Goal: Information Seeking & Learning: Check status

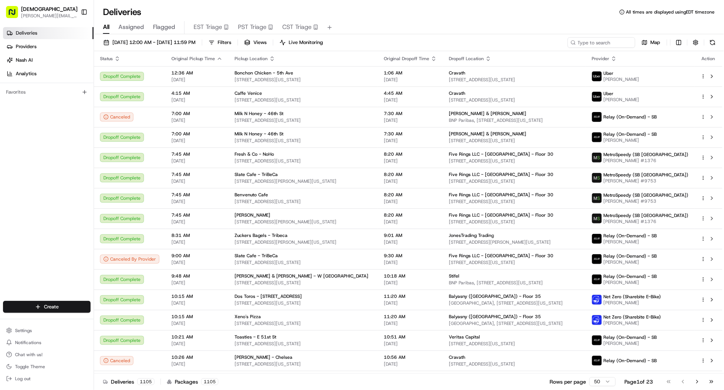
click at [585, 52] on th "Dropoff Location" at bounding box center [514, 58] width 143 height 15
click at [597, 49] on div "[DATE] 12:00 AM - [DATE] 11:59 PM Filters Views Live Monitoring Map" at bounding box center [409, 44] width 630 height 14
click at [597, 48] on div "[DATE] 12:00 AM - [DATE] 11:59 PM Filters Views Live Monitoring Map" at bounding box center [409, 44] width 630 height 14
click at [597, 44] on input at bounding box center [590, 42] width 90 height 11
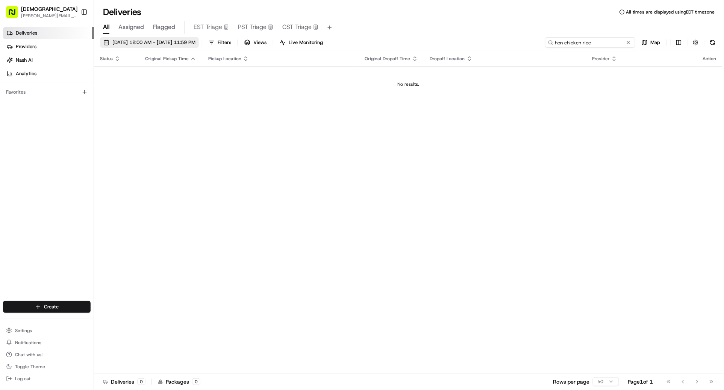
type input "hen chicken rice"
click at [154, 39] on span "[DATE] 12:00 AM - [DATE] 11:59 PM" at bounding box center [153, 42] width 83 height 7
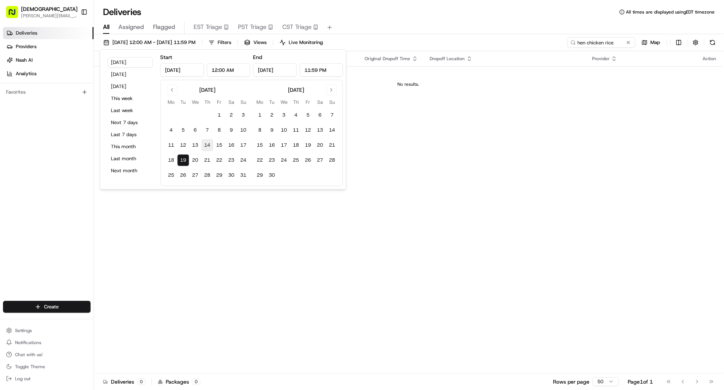
click at [208, 144] on button "14" at bounding box center [207, 145] width 12 height 12
type input "[DATE]"
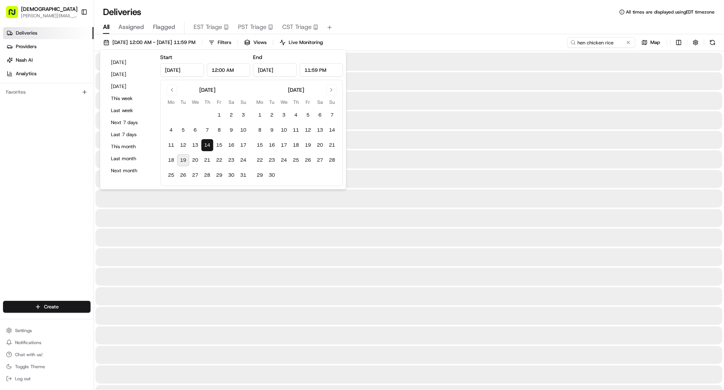
click at [208, 144] on button "14" at bounding box center [207, 145] width 12 height 12
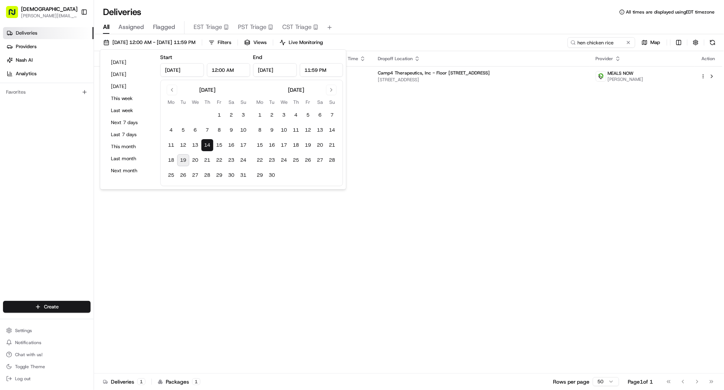
click at [375, 112] on div "Status Original Pickup Time Pickup Location Original Dropoff Time Dropoff Locat…" at bounding box center [408, 212] width 628 height 322
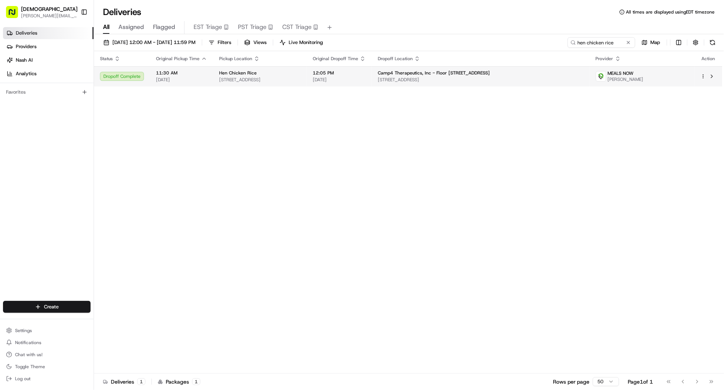
click at [301, 79] on span "[STREET_ADDRESS]" at bounding box center [260, 80] width 82 height 6
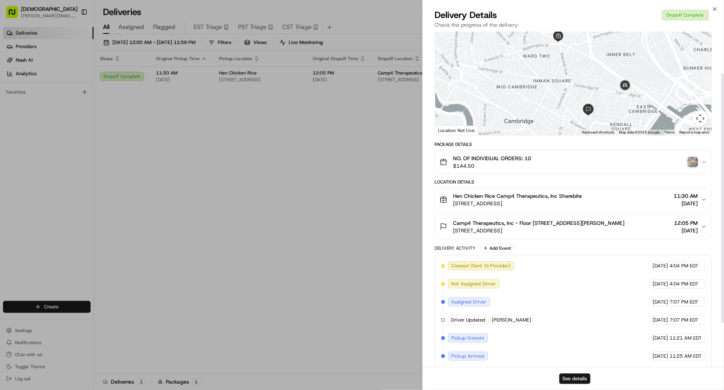
scroll to position [72, 0]
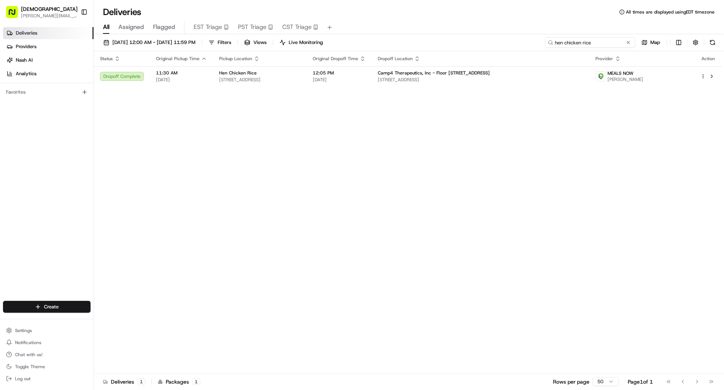
click at [601, 41] on input "hen chicken rice" at bounding box center [590, 42] width 90 height 11
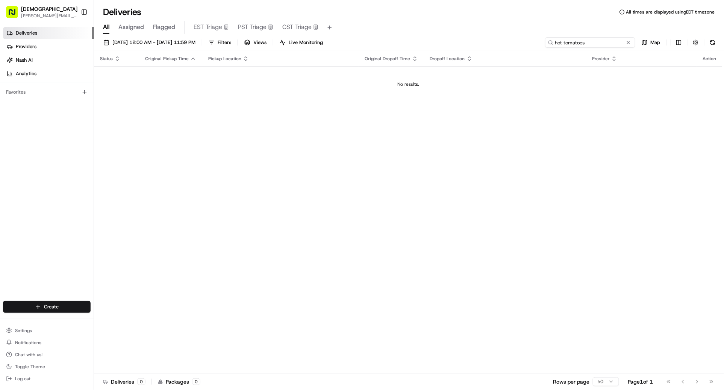
type input "hot tomatoes"
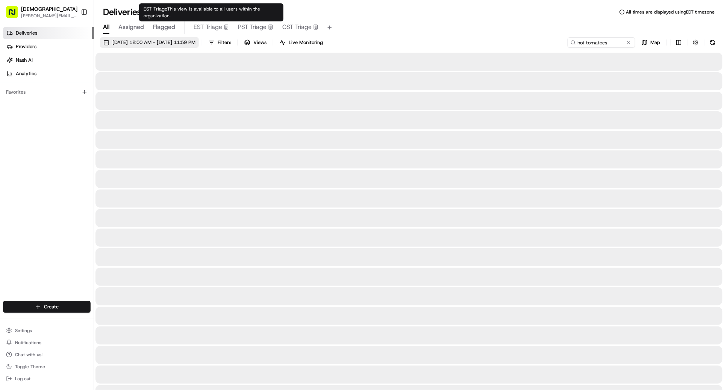
click at [173, 38] on button "[DATE] 12:00 AM - [DATE] 11:59 PM" at bounding box center [149, 42] width 99 height 11
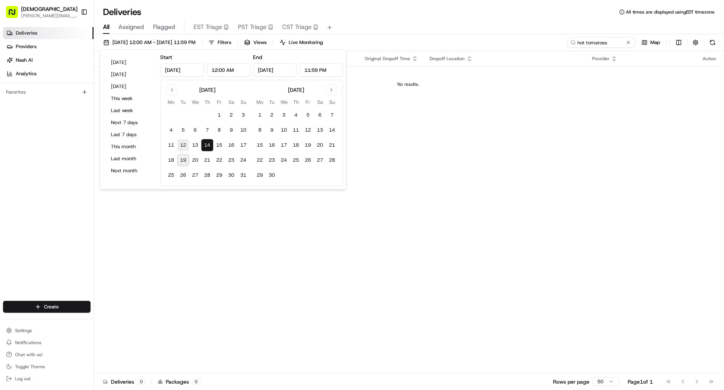
click at [183, 144] on button "12" at bounding box center [183, 145] width 12 height 12
type input "[DATE]"
click at [183, 144] on button "12" at bounding box center [183, 145] width 12 height 12
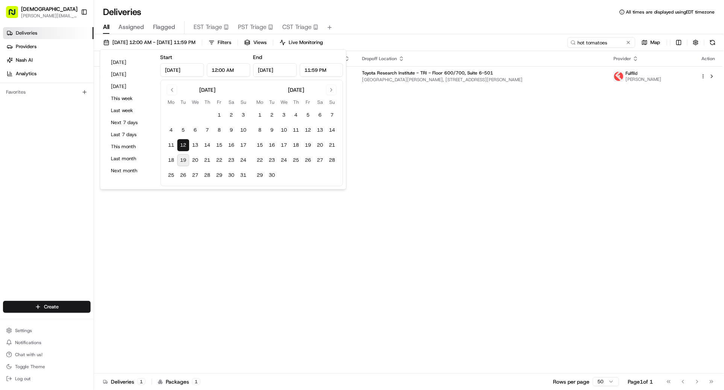
click at [384, 95] on div "Status Original Pickup Time Pickup Location Original Dropoff Time Dropoff Locat…" at bounding box center [408, 212] width 628 height 322
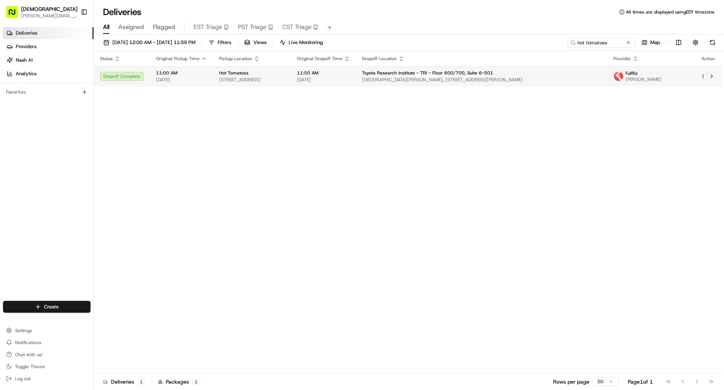
click at [350, 76] on div "11:50 AM [DATE]" at bounding box center [323, 76] width 53 height 13
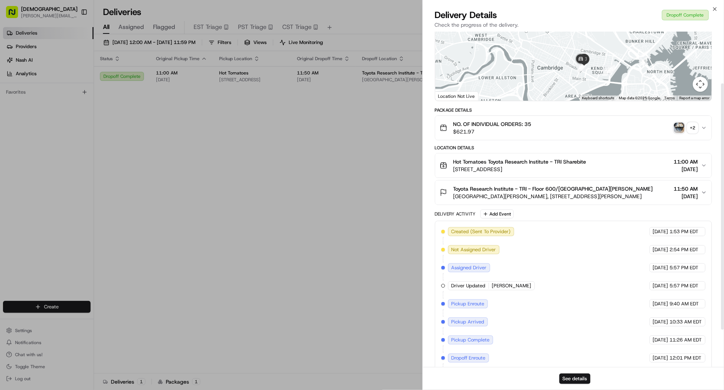
scroll to position [73, 0]
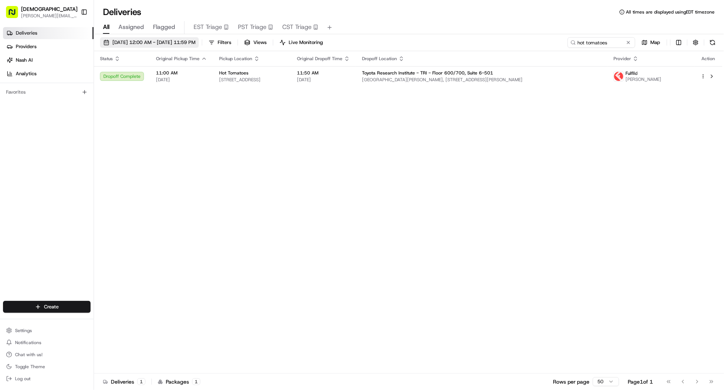
click at [192, 45] on span "[DATE] 12:00 AM - [DATE] 11:59 PM" at bounding box center [153, 42] width 83 height 7
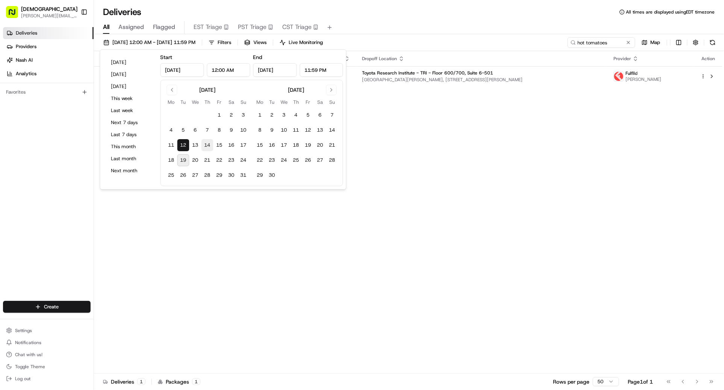
click at [207, 146] on button "14" at bounding box center [207, 145] width 12 height 12
type input "[DATE]"
click at [207, 146] on button "14" at bounding box center [207, 145] width 12 height 12
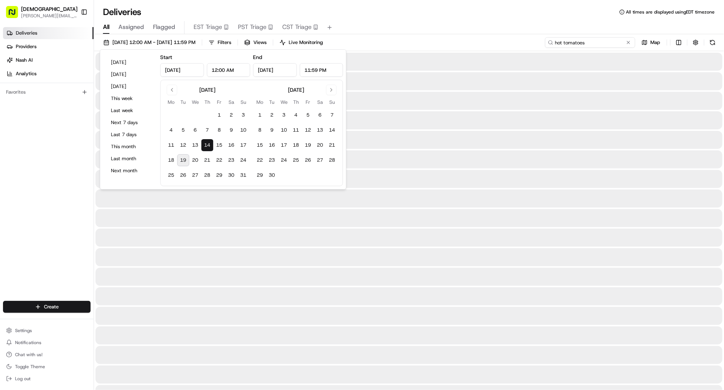
click at [603, 45] on input "hot tomatoes" at bounding box center [590, 42] width 90 height 11
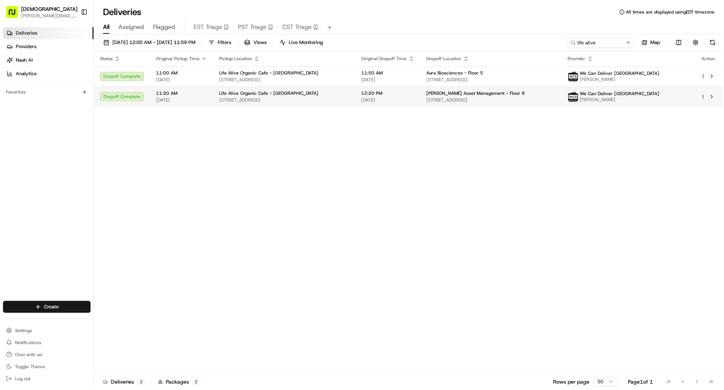
click at [208, 100] on td "11:30 AM [DATE]" at bounding box center [181, 96] width 63 height 20
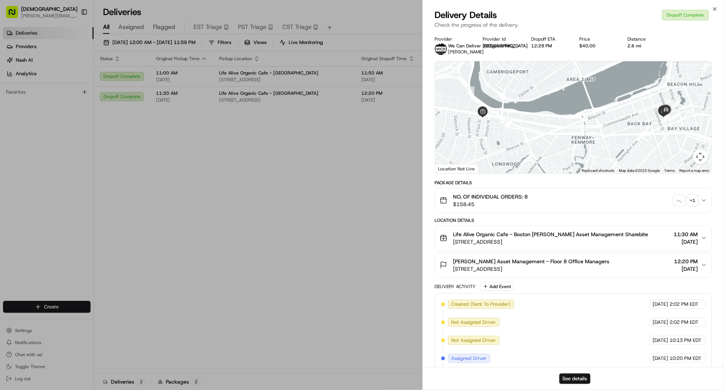
scroll to position [104, 0]
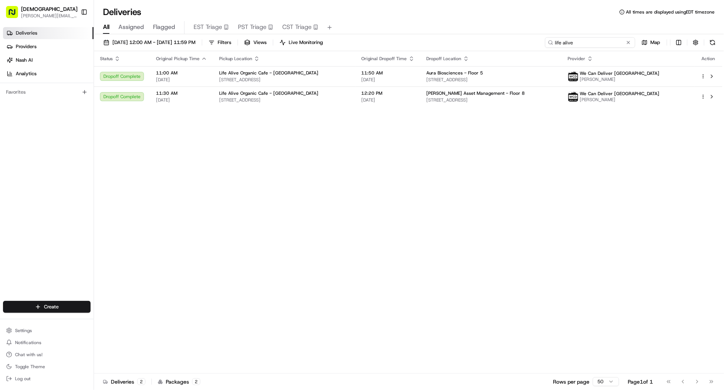
click at [586, 46] on input "life alive" at bounding box center [590, 42] width 90 height 11
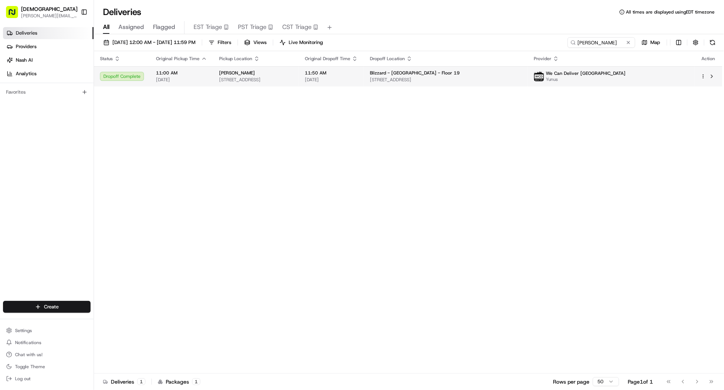
click at [299, 83] on td "[PERSON_NAME] [STREET_ADDRESS]" at bounding box center [256, 76] width 86 height 20
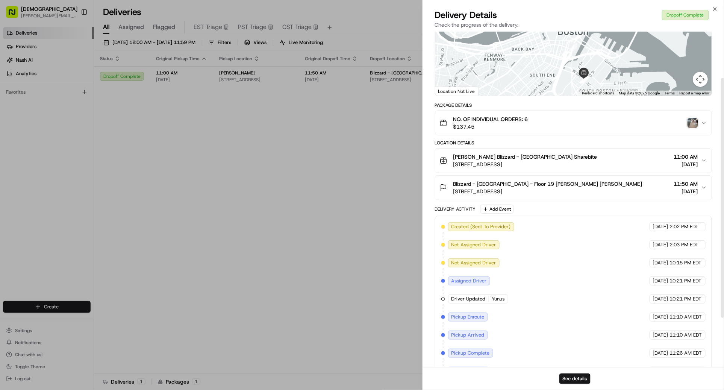
scroll to position [42, 0]
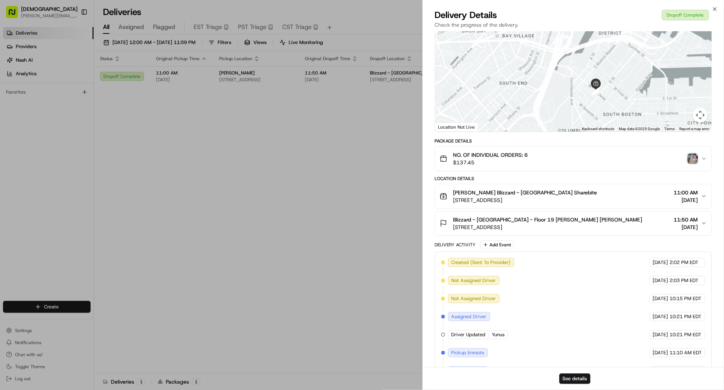
drag, startPoint x: 598, startPoint y: 95, endPoint x: 598, endPoint y: 51, distance: 44.3
click at [598, 51] on div at bounding box center [573, 76] width 277 height 112
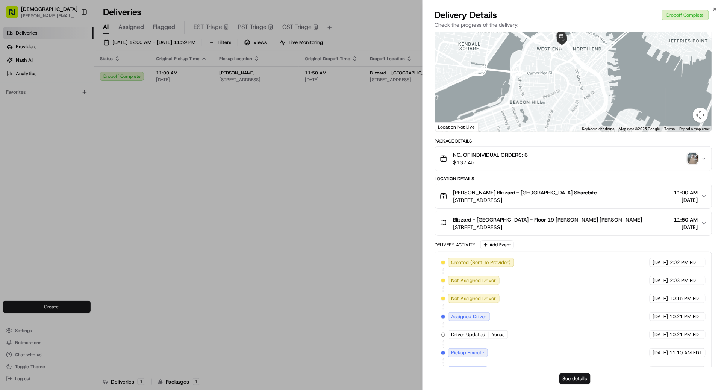
drag, startPoint x: 598, startPoint y: 51, endPoint x: 606, endPoint y: 163, distance: 112.6
click at [606, 163] on div "Provider We Can Deliver Boston Yunus Provider Id KUdDxrLGZSva*T8rVJzHRmyO Y2PEP…" at bounding box center [573, 223] width 277 height 459
drag, startPoint x: 573, startPoint y: 53, endPoint x: 573, endPoint y: 111, distance: 57.9
click at [573, 111] on div at bounding box center [573, 76] width 277 height 112
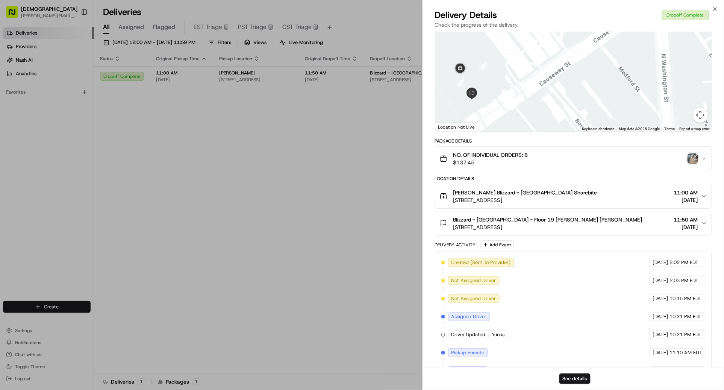
drag, startPoint x: 543, startPoint y: 102, endPoint x: 626, endPoint y: 87, distance: 84.4
click at [626, 88] on div at bounding box center [573, 76] width 277 height 112
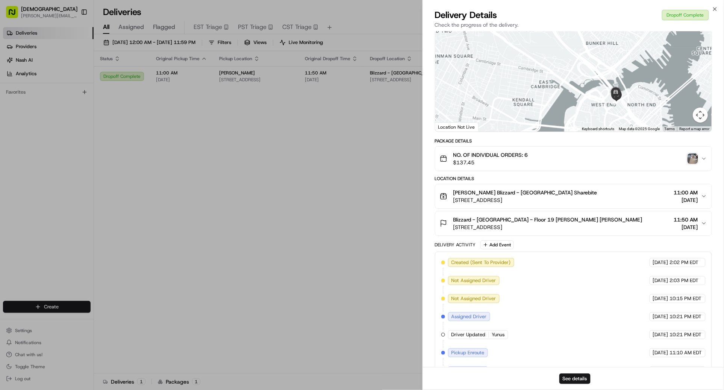
drag, startPoint x: 625, startPoint y: 105, endPoint x: 625, endPoint y: 20, distance: 85.3
click at [625, 20] on div "Delivery Details Dropoff Complete Check the progress of the delivery. Provider …" at bounding box center [573, 199] width 301 height 381
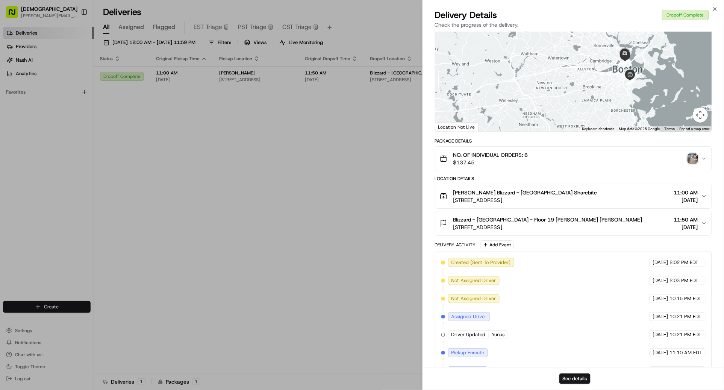
click at [709, 8] on div "Close Delivery Details Dropoff Complete Check the progress of the delivery. Pro…" at bounding box center [573, 195] width 302 height 390
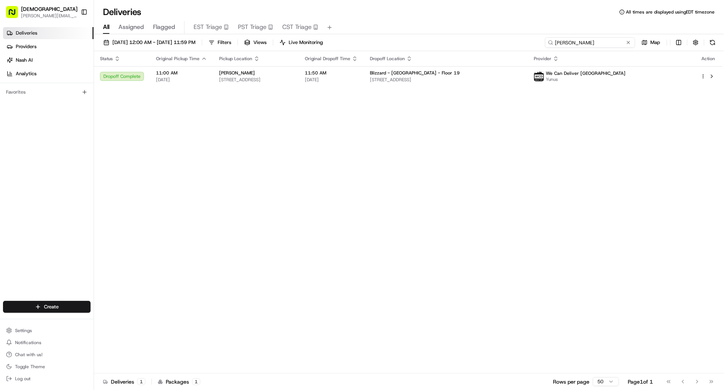
click at [603, 38] on input "[PERSON_NAME]" at bounding box center [590, 42] width 90 height 11
type input "mumbai times"
